Goal: Transaction & Acquisition: Obtain resource

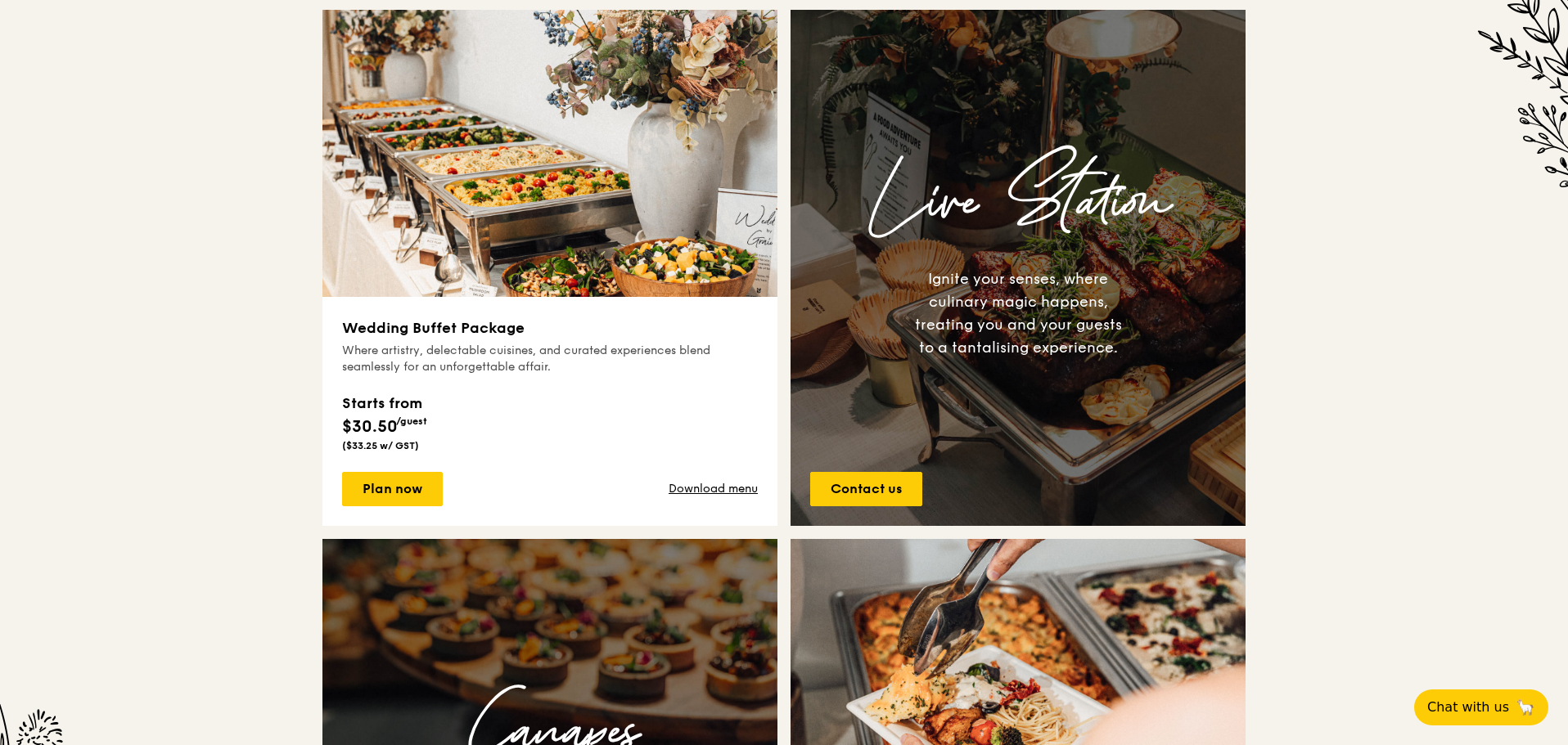
scroll to position [583, 0]
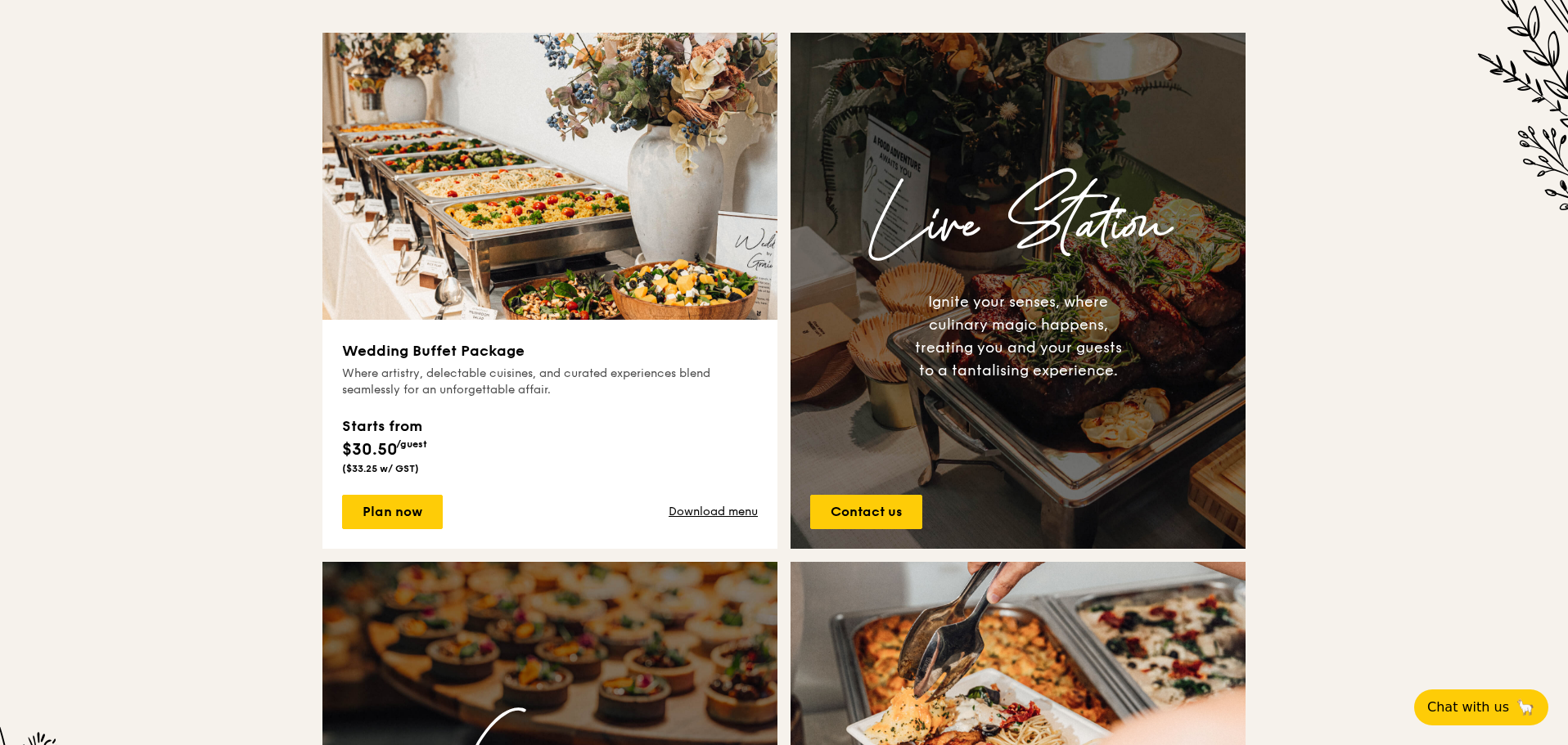
drag, startPoint x: 339, startPoint y: 447, endPoint x: 431, endPoint y: 455, distance: 92.3
click at [431, 455] on div "Wedding Buffet Package Where artistry, delectable cuisines, and curated experie…" at bounding box center [549, 434] width 455 height 229
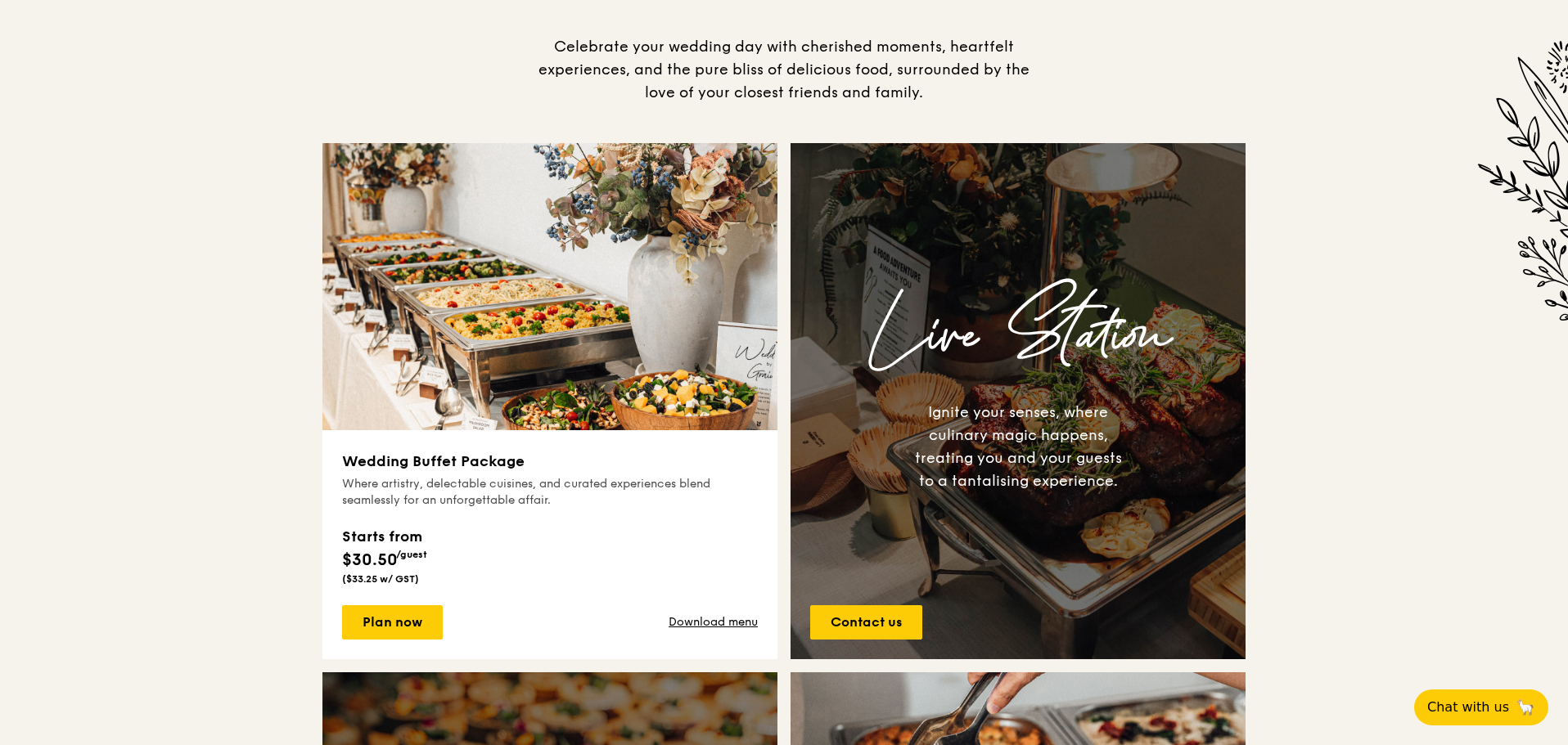
scroll to position [501, 0]
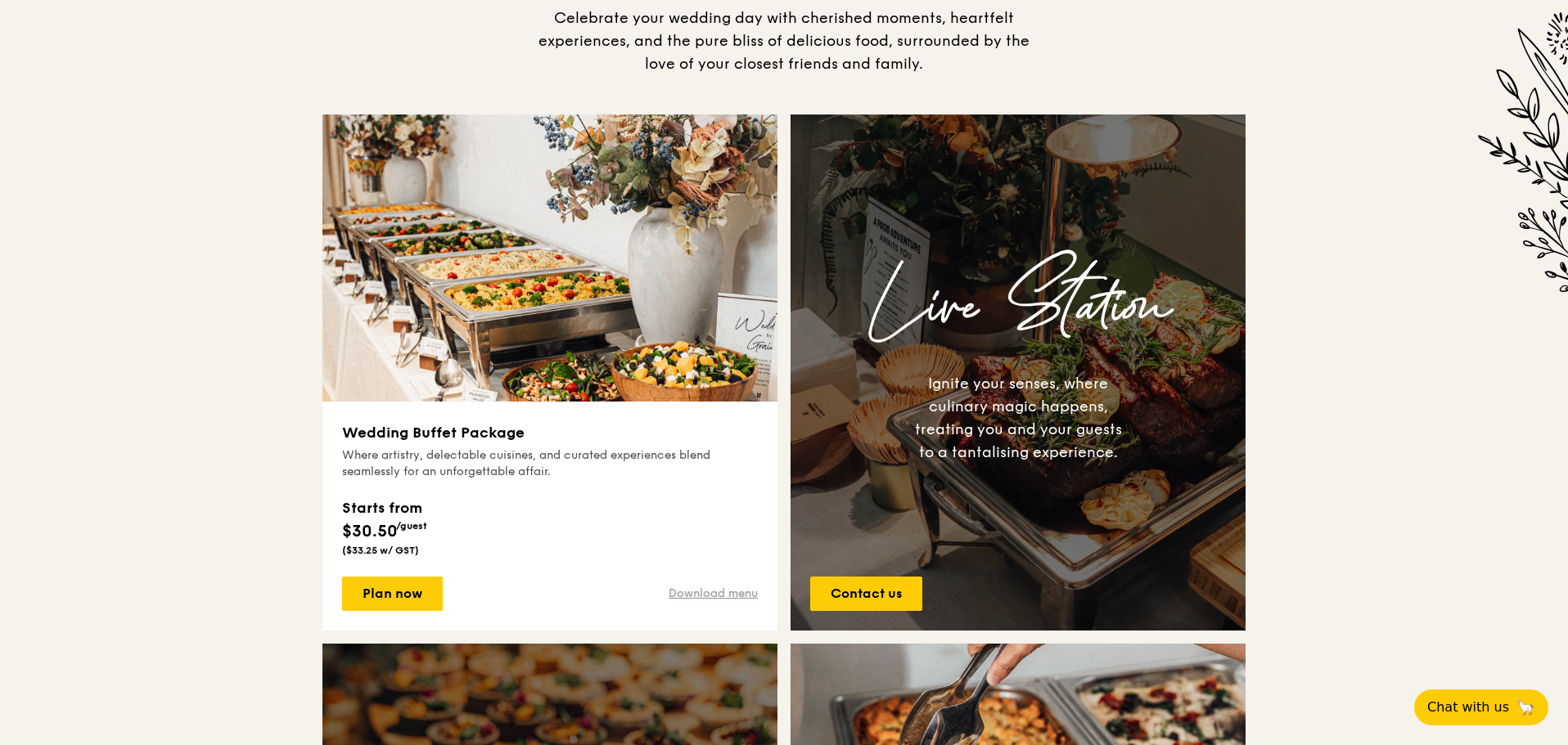
click at [712, 592] on link "Download menu" at bounding box center [713, 594] width 89 height 16
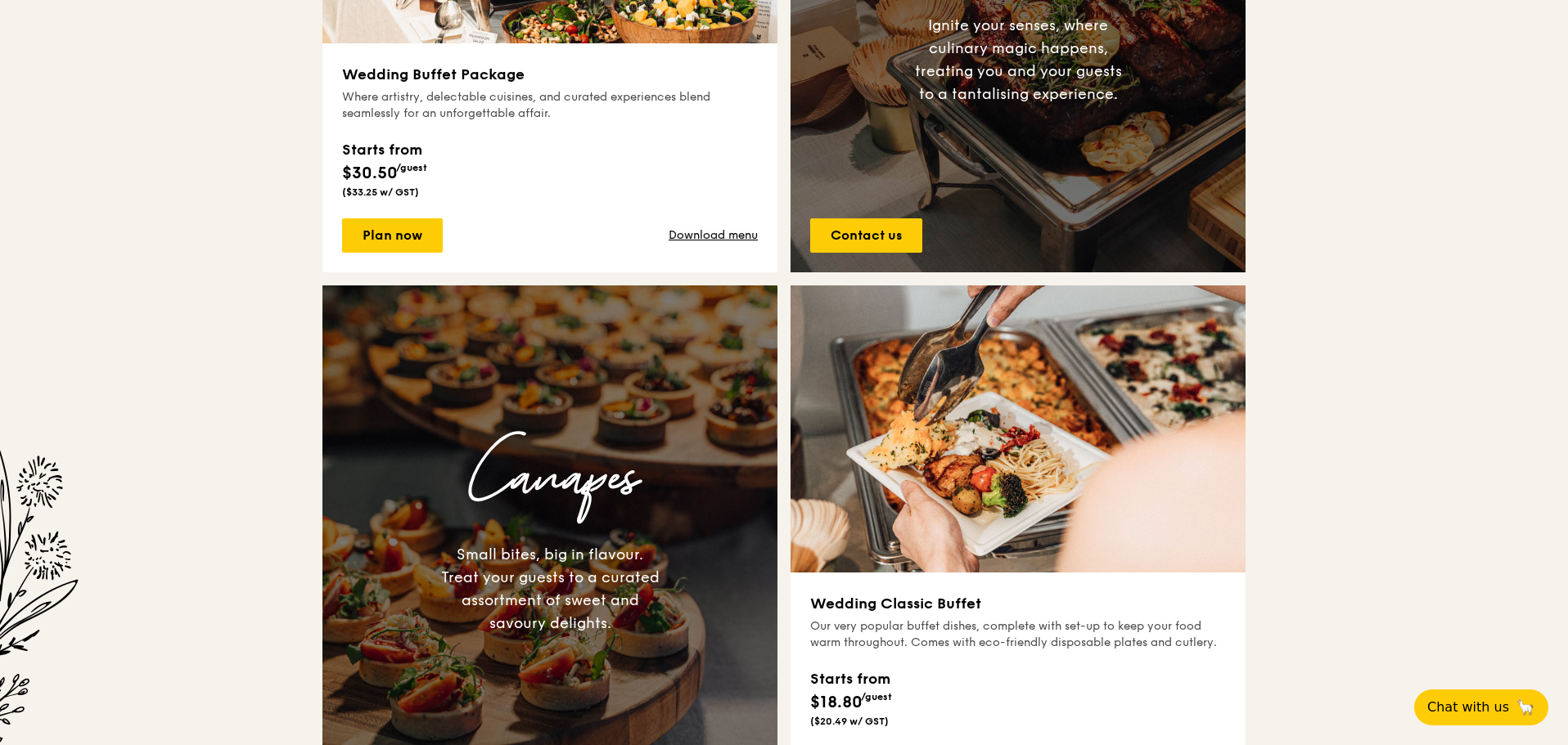
scroll to position [991, 0]
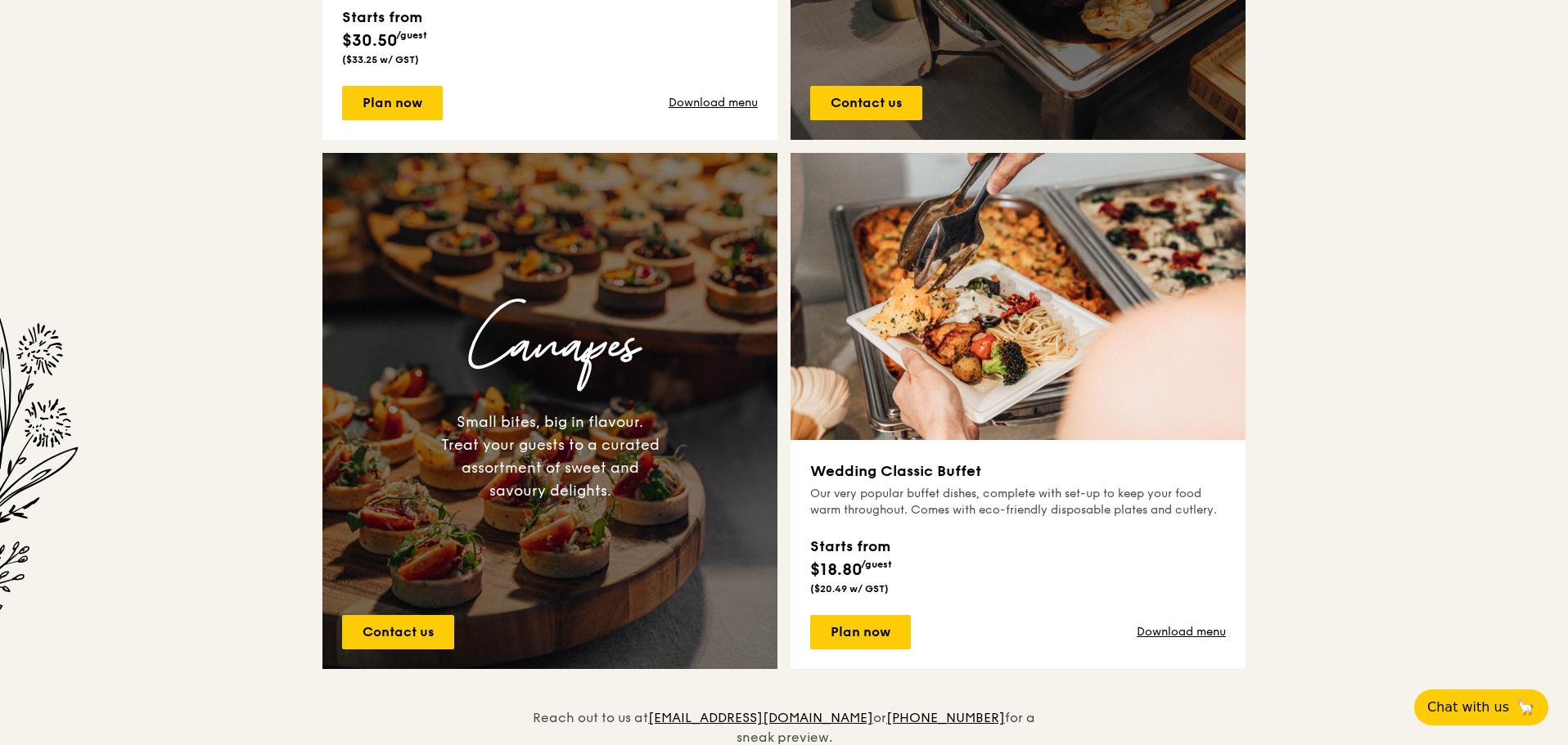
drag, startPoint x: 853, startPoint y: 472, endPoint x: 1059, endPoint y: 526, distance: 213.0
click at [1059, 526] on div "Wedding Classic Buffet Our very popular buffet dishes, complete with set-up to …" at bounding box center [1018, 554] width 416 height 190
drag, startPoint x: 811, startPoint y: 562, endPoint x: 916, endPoint y: 567, distance: 105.1
click at [911, 567] on div "Starts from $18.80 /guest ($20.49 w/ GST)" at bounding box center [860, 563] width 101 height 67
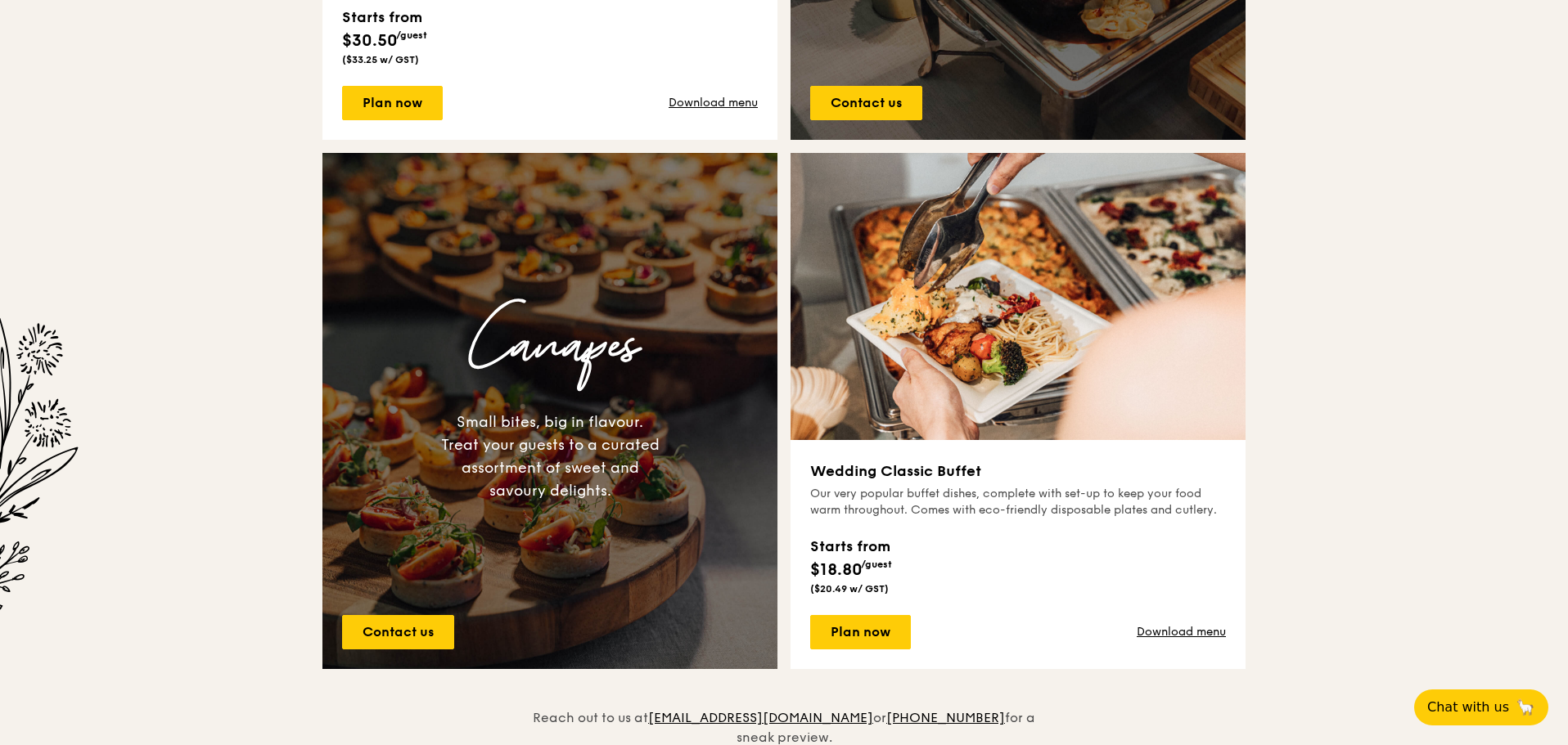
click at [918, 568] on div "Starts from $18.80 /guest ($20.49 w/ GST)" at bounding box center [1018, 563] width 416 height 67
click at [1191, 637] on link "Download menu" at bounding box center [1181, 633] width 89 height 16
